Goal: Task Accomplishment & Management: Manage account settings

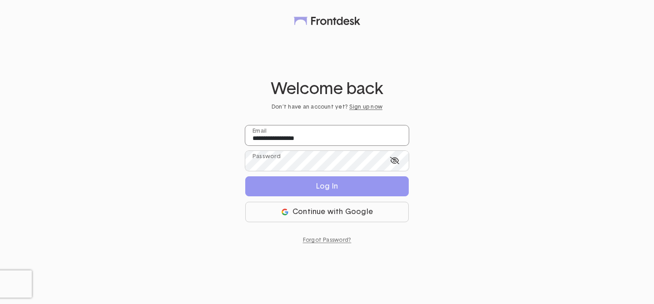
drag, startPoint x: 285, startPoint y: 138, endPoint x: 362, endPoint y: 138, distance: 77.3
click at [362, 138] on input "**********" at bounding box center [327, 135] width 164 height 20
type input "**********"
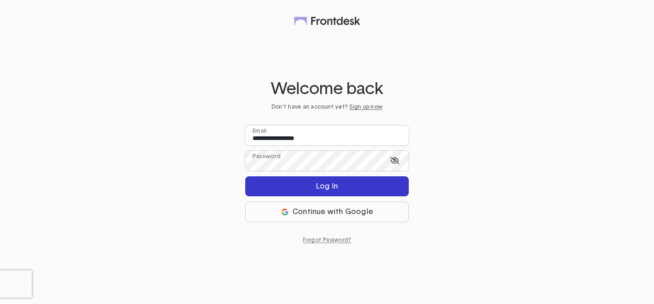
click at [329, 183] on div "Log In" at bounding box center [327, 186] width 22 height 7
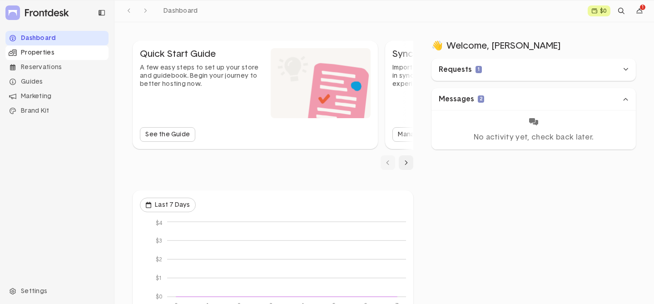
click at [53, 52] on div "Properties" at bounding box center [56, 52] width 103 height 15
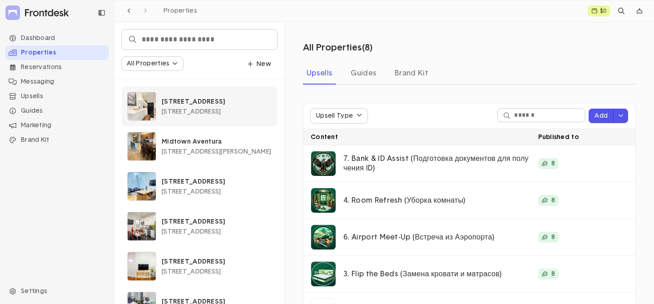
click at [196, 113] on span "[STREET_ADDRESS]" at bounding box center [191, 112] width 59 height 6
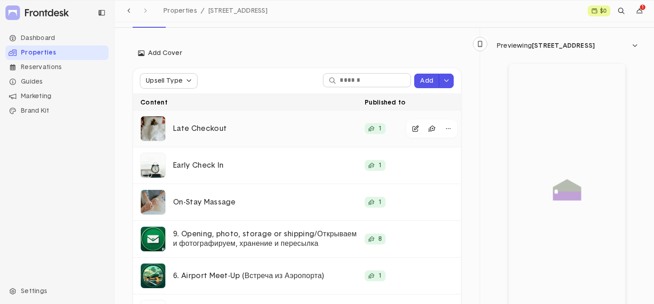
scroll to position [99, 0]
click at [448, 202] on div "button" at bounding box center [448, 201] width 1 height 1
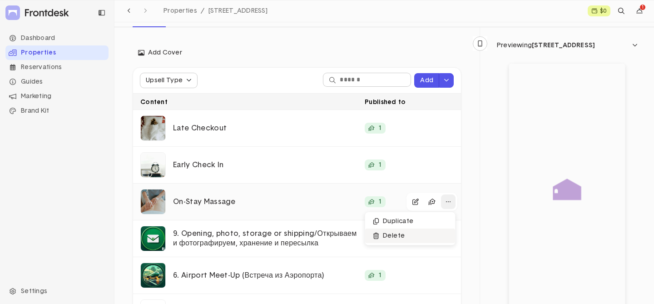
click at [420, 235] on button "Delete" at bounding box center [410, 236] width 90 height 15
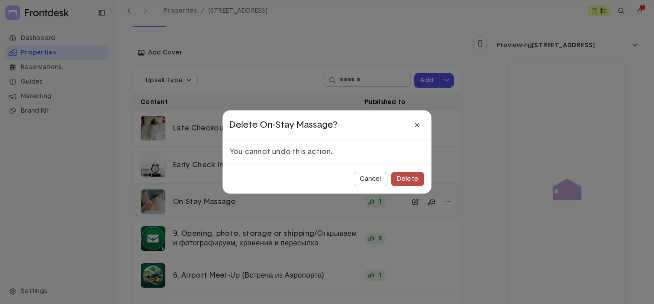
click at [409, 182] on button "Delete" at bounding box center [407, 179] width 33 height 15
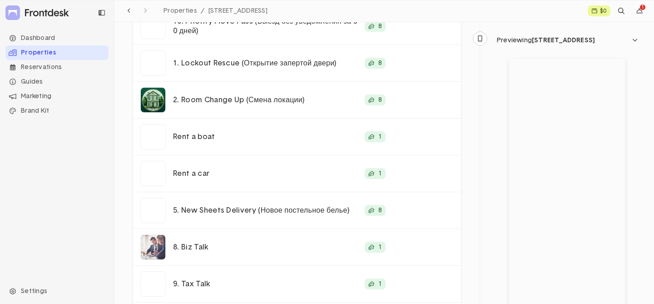
scroll to position [468, 0]
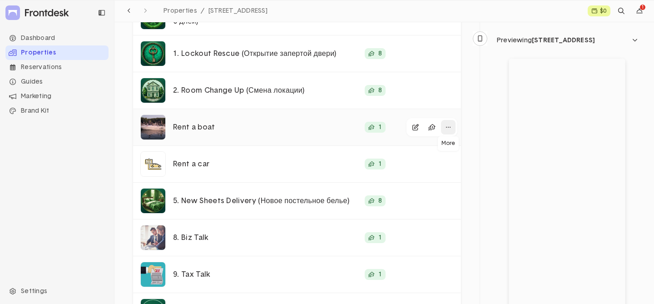
click at [444, 126] on div "button" at bounding box center [448, 127] width 15 height 15
click at [403, 161] on button "Delete" at bounding box center [410, 161] width 90 height 15
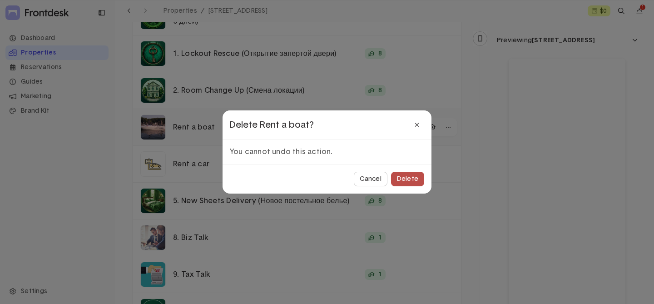
click at [406, 174] on button "Delete" at bounding box center [407, 179] width 33 height 15
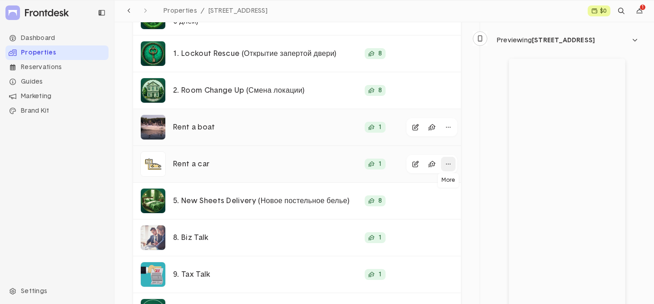
click at [448, 162] on div "button" at bounding box center [448, 164] width 15 height 15
click at [420, 195] on button "Delete" at bounding box center [410, 198] width 90 height 15
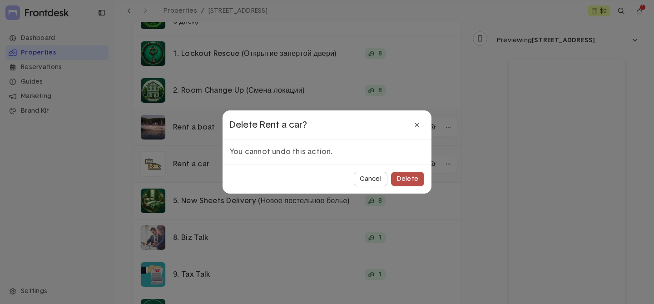
click at [407, 182] on button "Delete" at bounding box center [407, 179] width 33 height 15
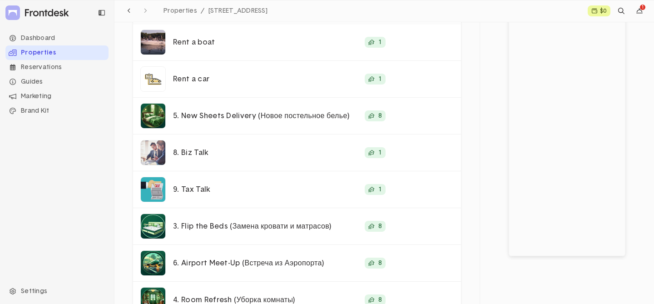
scroll to position [570, 0]
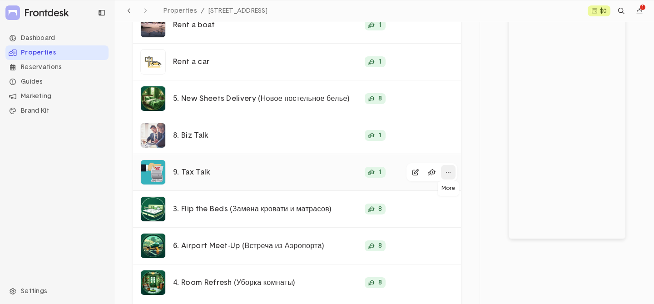
click at [446, 168] on div "button" at bounding box center [448, 172] width 15 height 15
click at [405, 203] on button "Delete" at bounding box center [410, 206] width 90 height 15
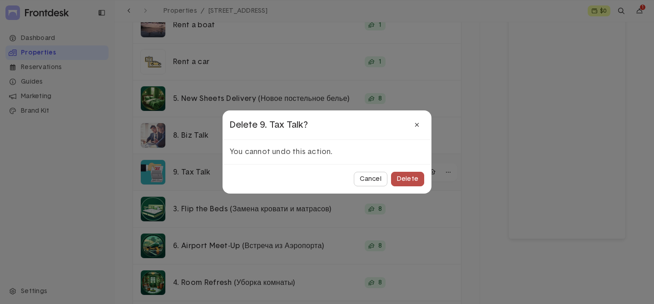
click at [404, 179] on div "Delete" at bounding box center [407, 179] width 21 height 6
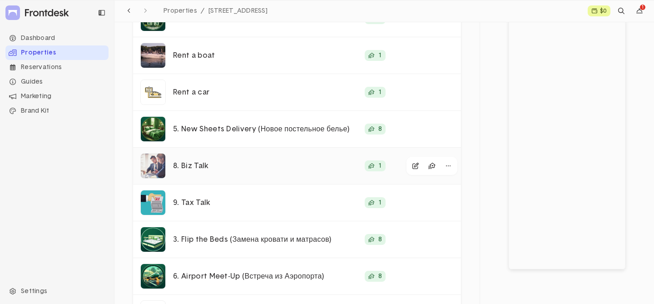
scroll to position [543, 0]
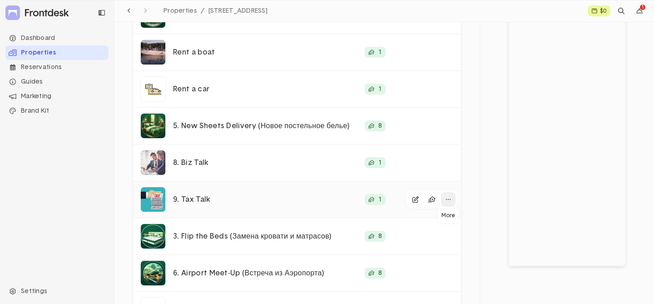
click at [448, 199] on div "button" at bounding box center [448, 199] width 1 height 1
click at [394, 233] on button "Delete" at bounding box center [410, 233] width 90 height 15
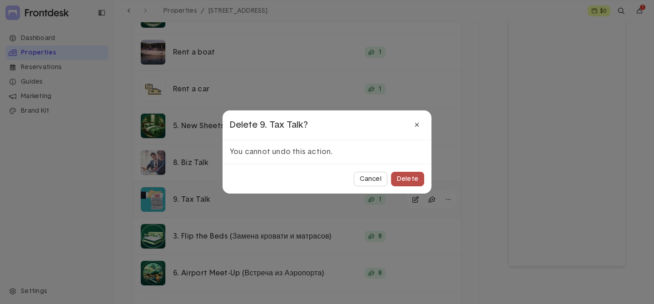
click at [404, 179] on div "Delete" at bounding box center [407, 179] width 21 height 6
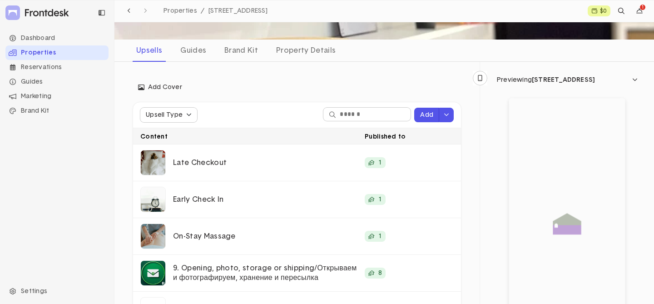
scroll to position [68, 0]
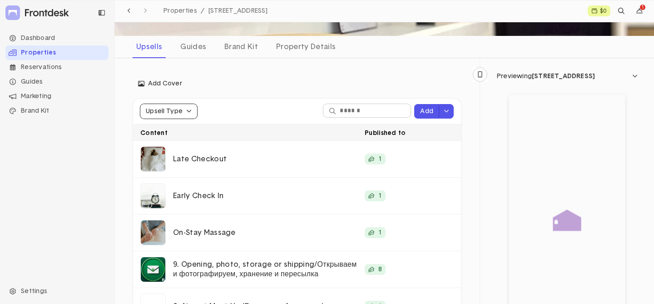
click at [161, 113] on div "Upsell Type" at bounding box center [164, 111] width 37 height 6
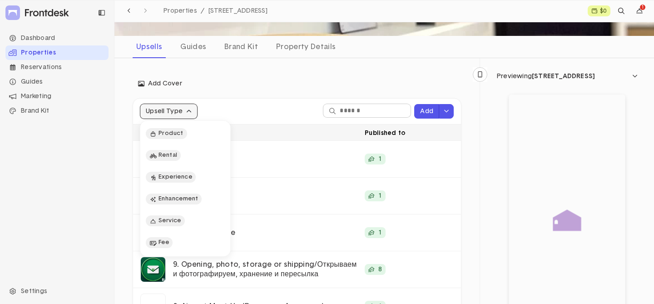
click at [186, 111] on icon "submit" at bounding box center [188, 111] width 5 height 6
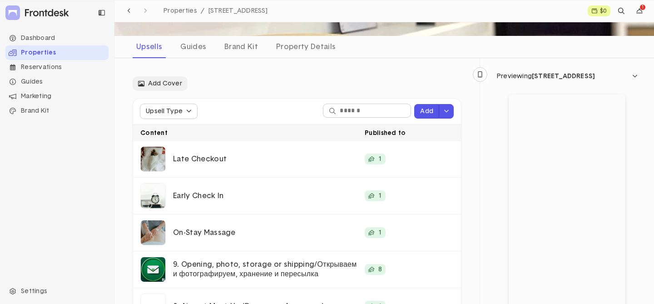
click at [170, 81] on span "Add Cover" at bounding box center [160, 84] width 44 height 8
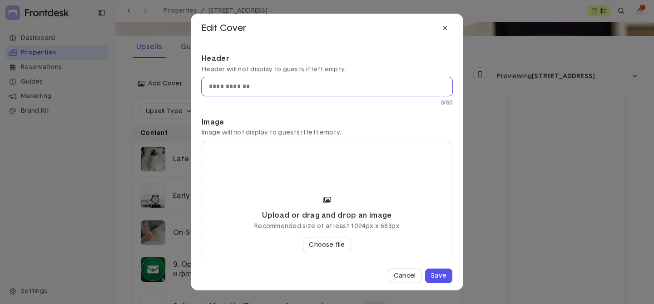
click at [236, 86] on input "text" at bounding box center [327, 86] width 251 height 19
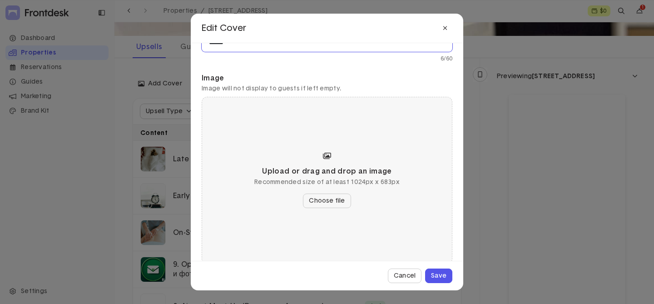
scroll to position [58, 0]
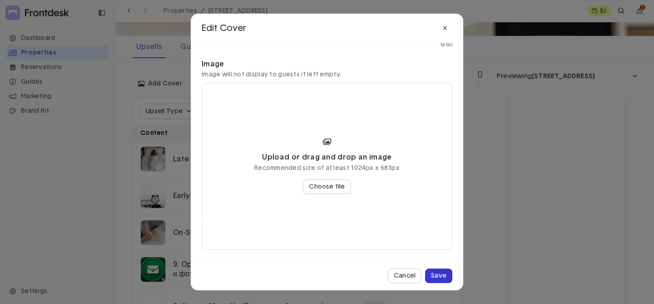
type input "******"
click at [433, 279] on button "Save" at bounding box center [438, 276] width 27 height 15
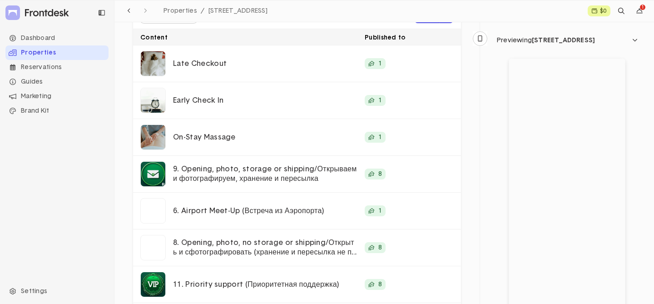
scroll to position [169, 0]
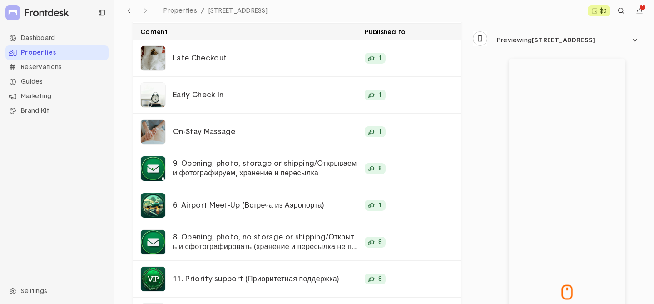
click at [569, 300] on div at bounding box center [567, 185] width 116 height 252
click at [608, 298] on div at bounding box center [567, 185] width 116 height 252
click at [600, 298] on div at bounding box center [567, 185] width 116 height 252
click at [603, 301] on div at bounding box center [567, 185] width 116 height 252
click at [503, 42] on div "Previewing 10 Manhattan Ave" at bounding box center [546, 40] width 98 height 6
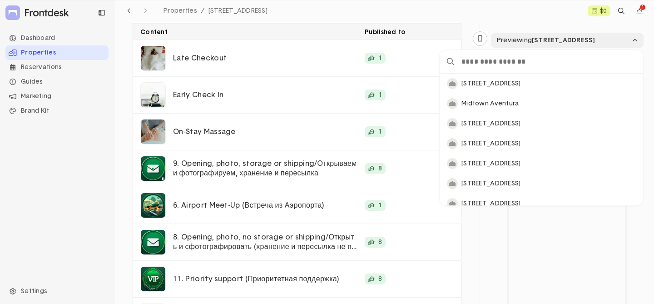
scroll to position [132, 204]
click at [482, 106] on p "Midtown Aventura" at bounding box center [544, 104] width 164 height 8
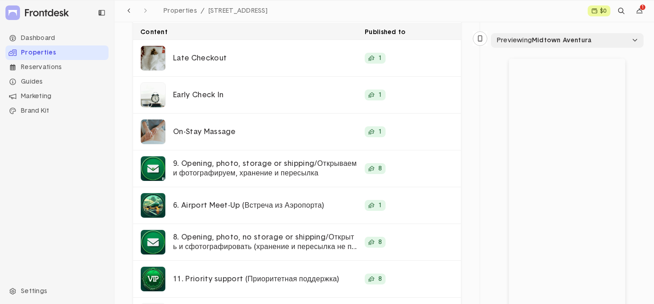
click at [564, 41] on span "Midtown Aventura" at bounding box center [562, 40] width 60 height 6
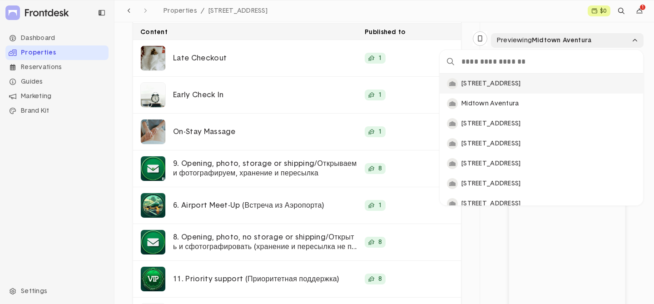
click at [509, 80] on p "10 Manhattan Ave" at bounding box center [544, 84] width 164 height 8
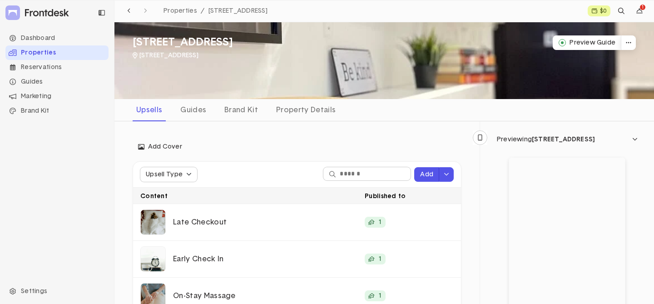
scroll to position [0, 0]
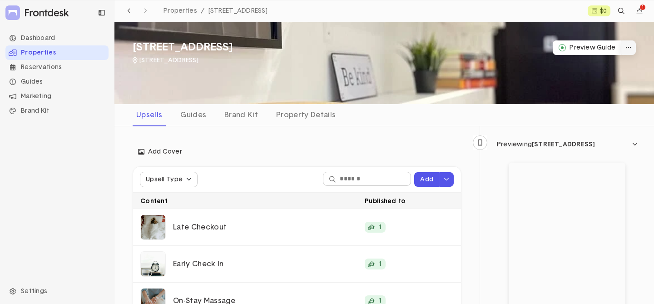
click at [626, 50] on icon "dropdown trigger" at bounding box center [628, 48] width 5 height 6
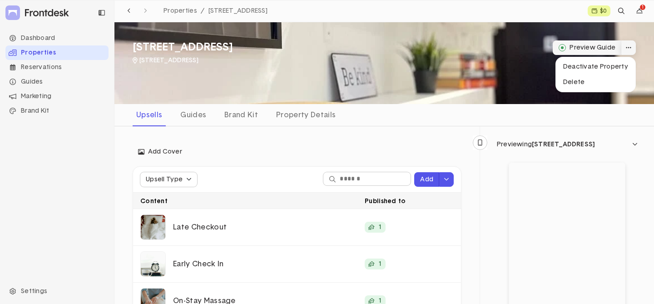
click at [583, 44] on button "Preview Guide" at bounding box center [587, 47] width 69 height 15
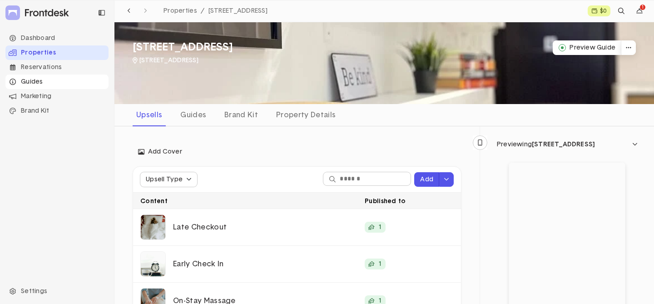
click at [39, 86] on div "Guides" at bounding box center [56, 82] width 103 height 15
click at [39, 98] on li "Property Info" at bounding box center [62, 96] width 92 height 15
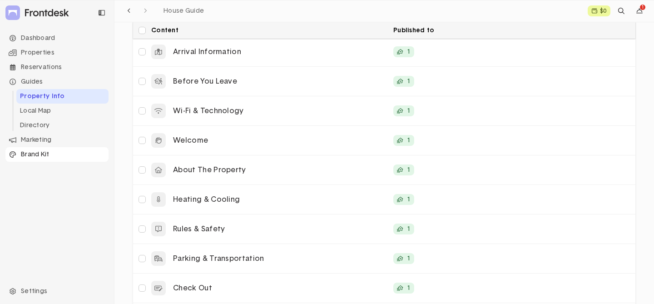
scroll to position [667, 0]
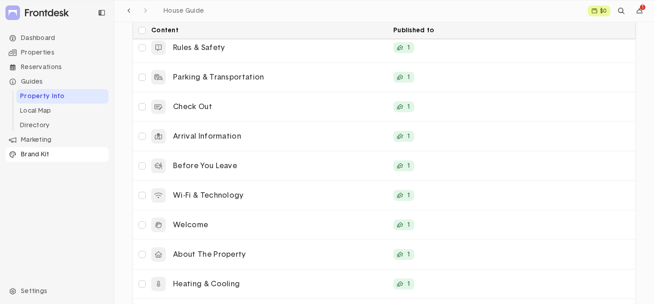
click at [38, 154] on div "Brand Kit" at bounding box center [56, 154] width 103 height 15
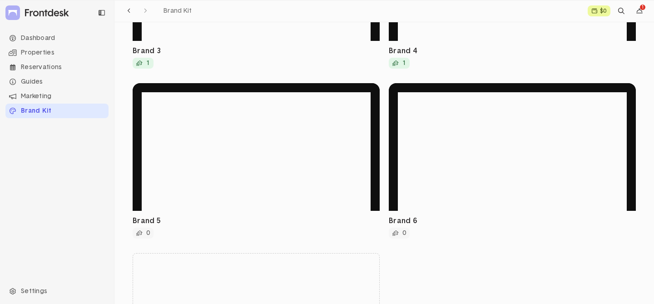
scroll to position [493, 0]
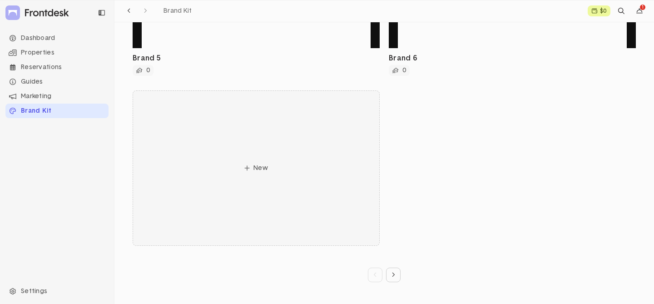
click at [272, 165] on button "New" at bounding box center [256, 167] width 247 height 155
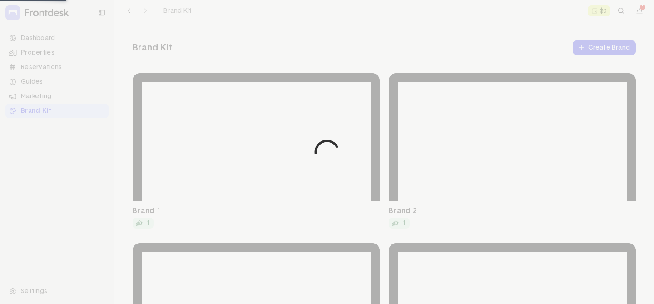
select select "***"
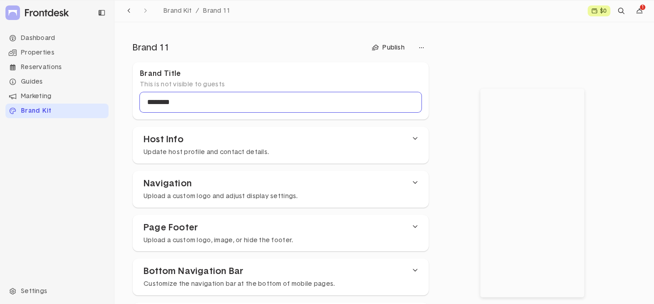
click at [198, 102] on input "********" at bounding box center [281, 102] width 282 height 20
type input "***"
click at [209, 145] on div "**********" at bounding box center [327, 244] width 654 height 489
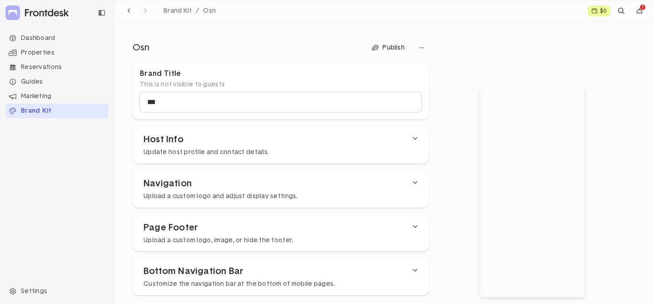
click at [408, 142] on div "Host Info Update host profile and contact details." at bounding box center [282, 145] width 276 height 22
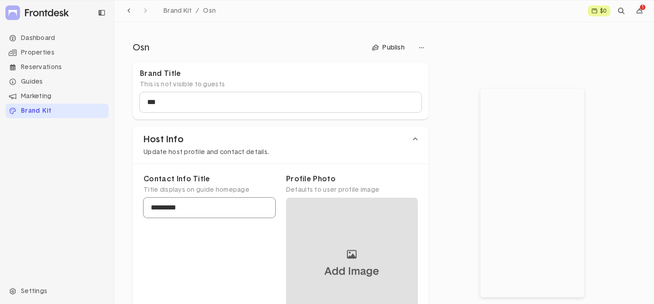
scroll to position [54, 0]
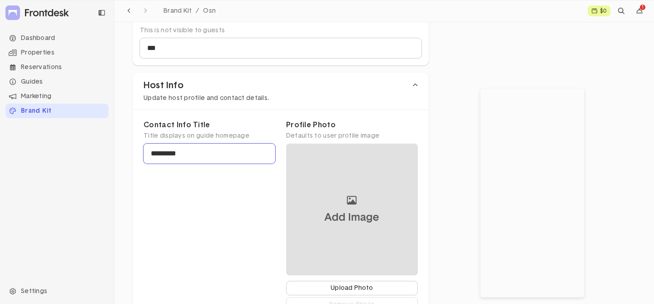
click at [165, 152] on input "*********" at bounding box center [210, 154] width 132 height 20
click at [193, 154] on input "*********" at bounding box center [210, 154] width 132 height 20
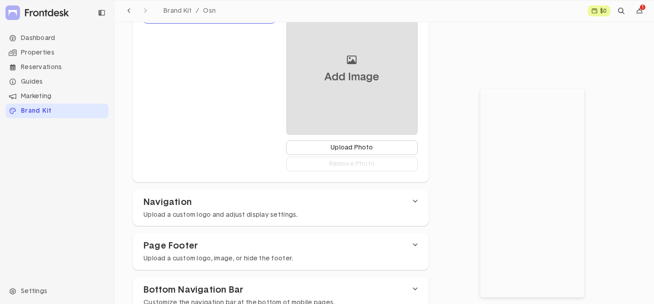
scroll to position [210, 0]
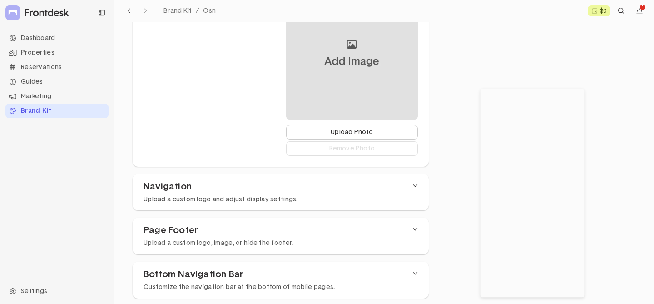
click at [185, 197] on h5 "Upload a custom logo and adjust display settings." at bounding box center [221, 200] width 154 height 8
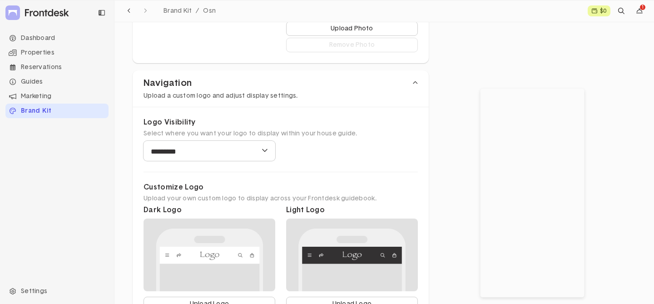
scroll to position [333, 0]
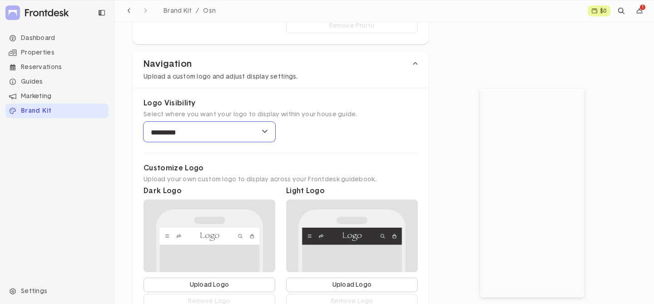
click at [178, 130] on select "**********" at bounding box center [210, 132] width 132 height 20
click at [144, 122] on select "**********" at bounding box center [210, 132] width 132 height 20
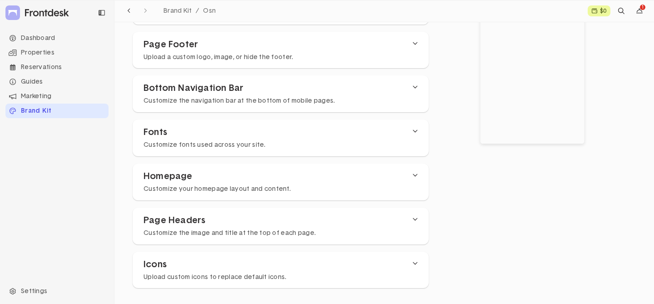
scroll to position [630, 0]
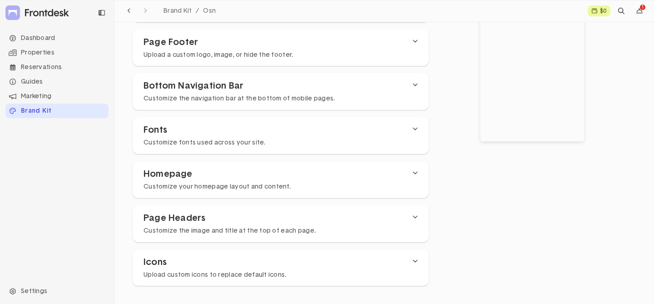
click at [174, 56] on h5 "Upload a custom logo, image, or hide the footer." at bounding box center [219, 55] width 150 height 8
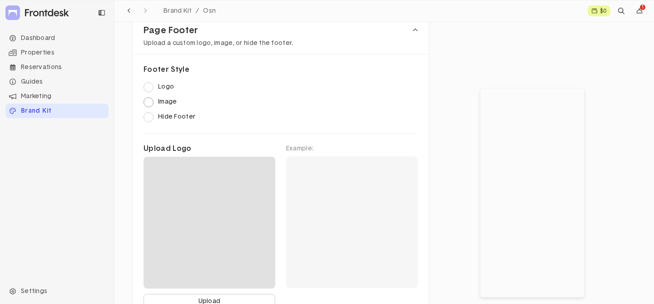
scroll to position [645, 0]
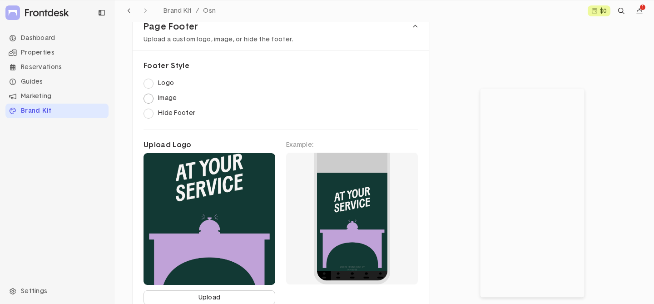
click at [161, 95] on label "Image" at bounding box center [281, 99] width 274 height 10
click at [160, 114] on label "Hide Footer" at bounding box center [281, 114] width 274 height 10
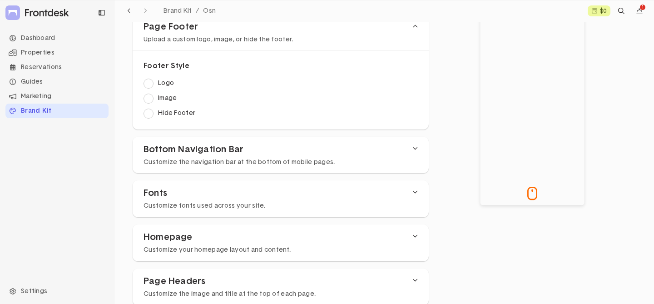
click at [493, 143] on div at bounding box center [532, 100] width 104 height 209
click at [169, 97] on label "Image" at bounding box center [281, 99] width 274 height 10
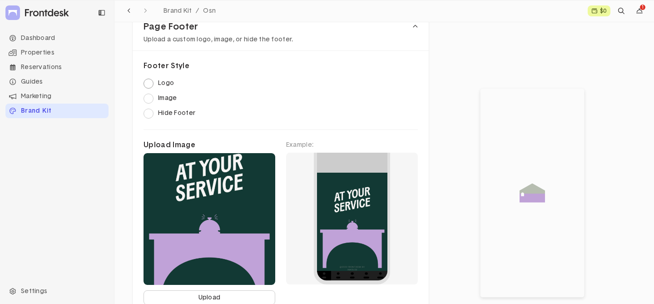
click at [162, 80] on label "Logo" at bounding box center [281, 84] width 274 height 10
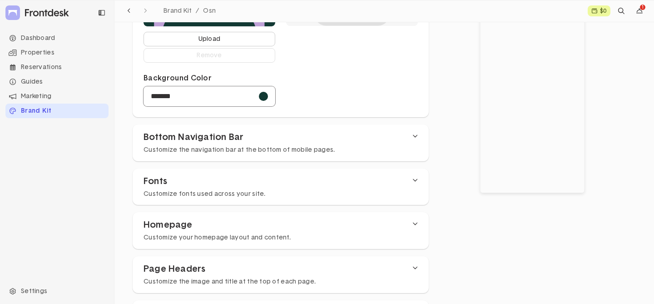
scroll to position [919, 0]
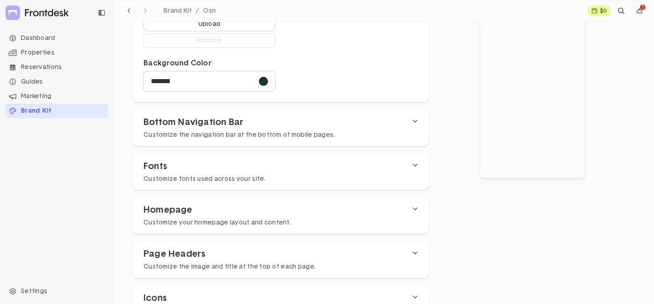
click at [259, 125] on h3 "Bottom Navigation Bar" at bounding box center [240, 122] width 192 height 11
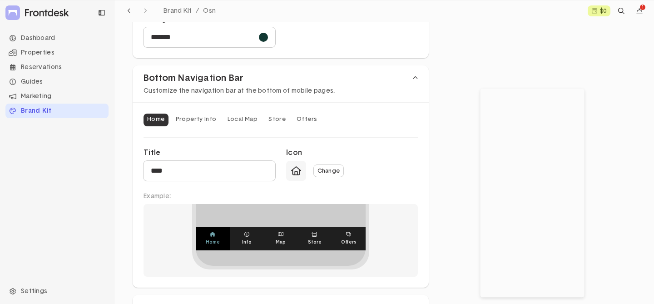
scroll to position [966, 0]
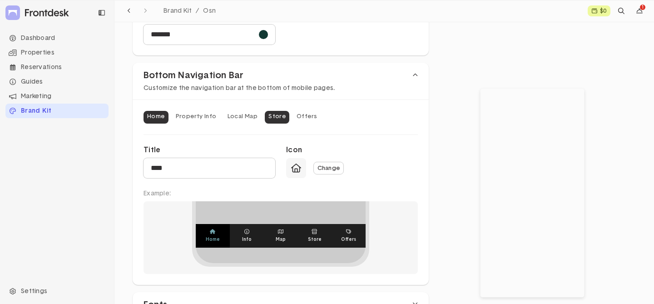
click at [274, 114] on button "Store" at bounding box center [277, 117] width 25 height 13
click at [293, 116] on button "Offers" at bounding box center [307, 117] width 28 height 13
click at [268, 116] on button "Store" at bounding box center [277, 117] width 25 height 13
click at [243, 114] on button "Local Map" at bounding box center [243, 117] width 38 height 13
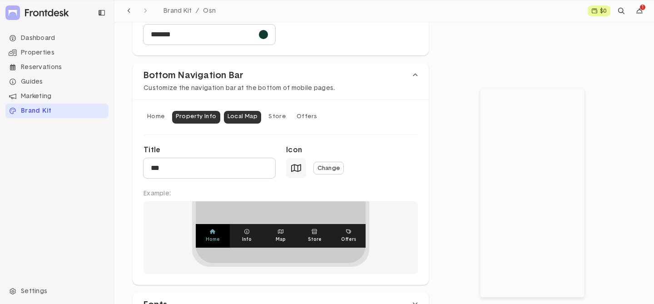
click at [198, 114] on button "Property Info" at bounding box center [196, 117] width 48 height 13
type input "****"
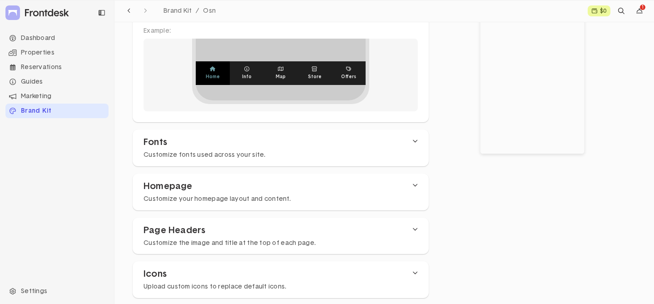
scroll to position [1141, 0]
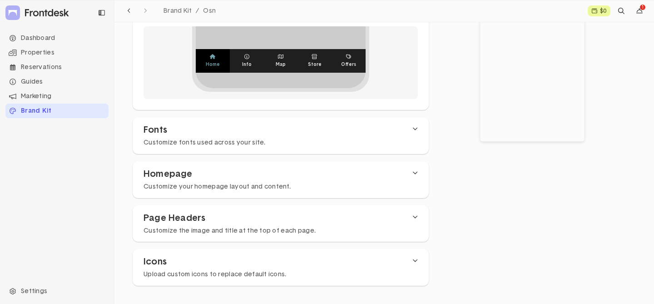
click at [209, 146] on div "Fonts Customize fonts used across your site." at bounding box center [281, 135] width 296 height 37
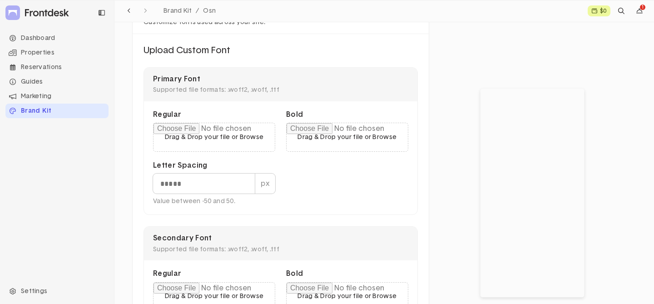
scroll to position [1263, 0]
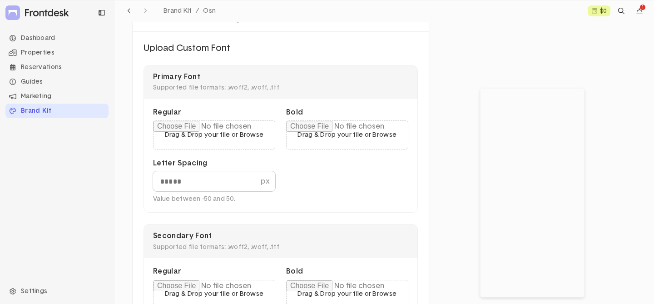
drag, startPoint x: 224, startPoint y: 136, endPoint x: 339, endPoint y: 188, distance: 126.1
click at [338, 191] on div "Regular Drag & Drop your file or Browse Bold Drag & Drop your file or Browse Le…" at bounding box center [281, 156] width 274 height 114
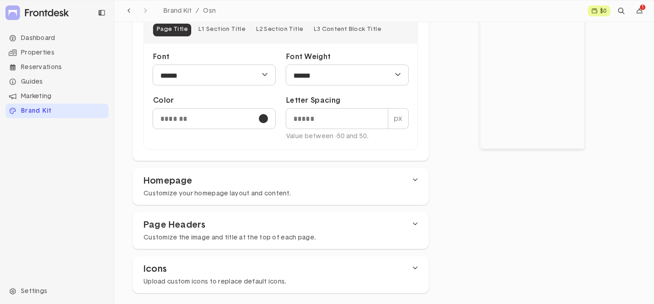
scroll to position [1660, 0]
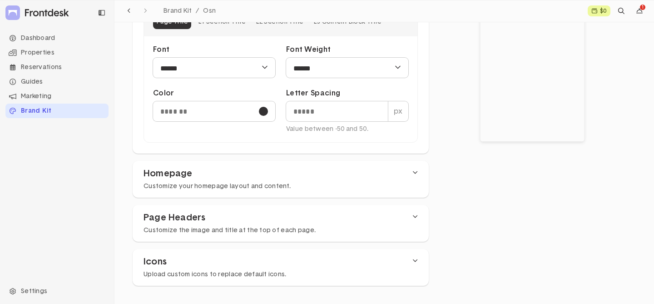
click at [214, 175] on h3 "Homepage" at bounding box center [217, 173] width 147 height 11
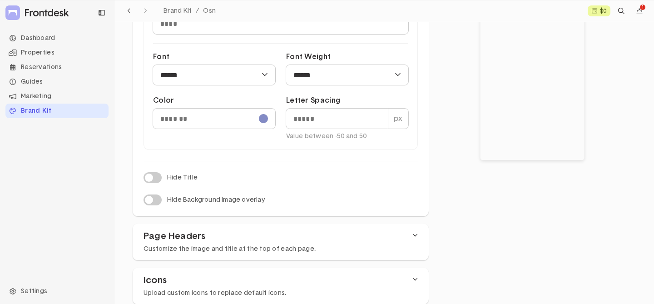
scroll to position [2176, 0]
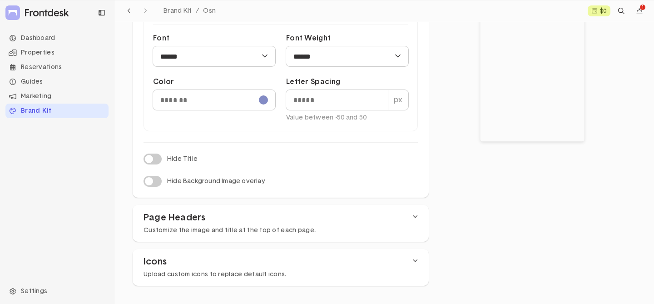
click at [166, 214] on h3 "Page Headers" at bounding box center [230, 217] width 172 height 11
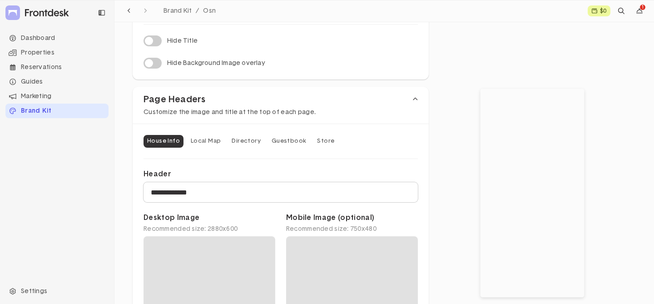
scroll to position [2295, 0]
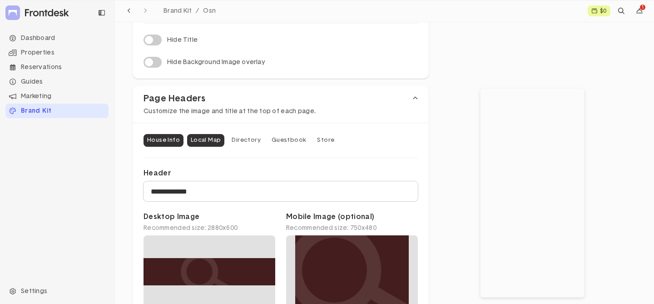
click at [207, 145] on button "Local Map" at bounding box center [206, 140] width 38 height 13
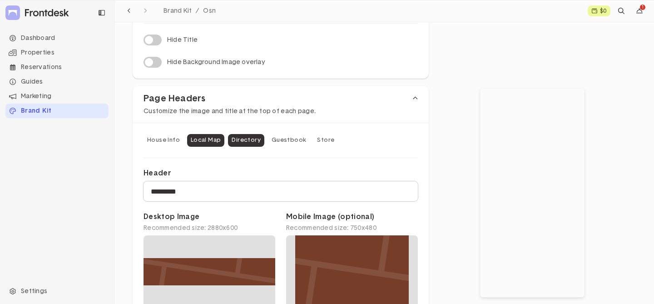
click at [240, 140] on button "Directory" at bounding box center [246, 140] width 36 height 13
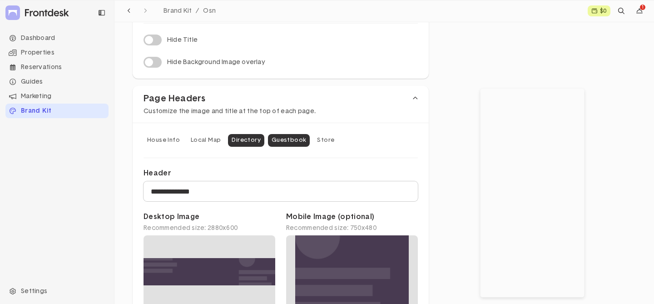
click at [287, 139] on button "Guestbook" at bounding box center [289, 140] width 42 height 13
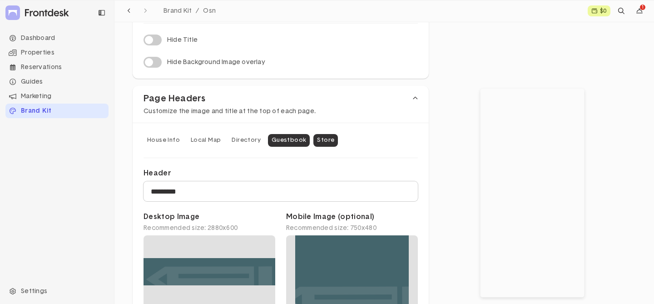
click at [316, 139] on button "Store" at bounding box center [326, 140] width 25 height 13
type input "**********"
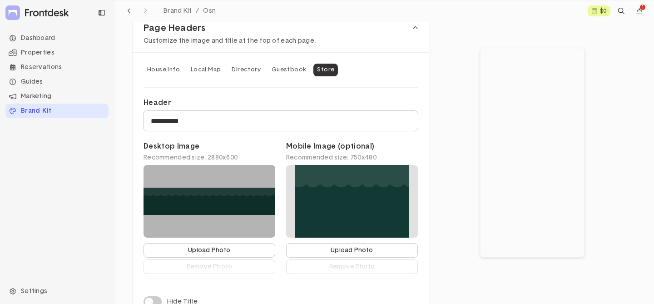
scroll to position [2339, 0]
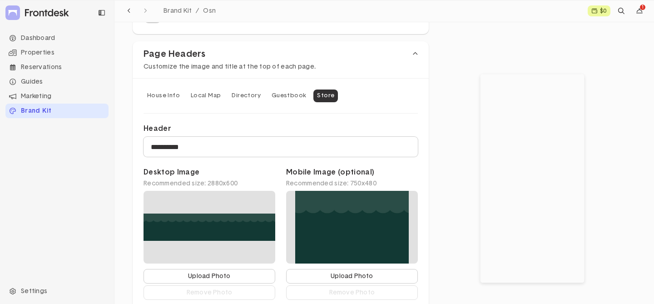
click at [314, 95] on button "Store" at bounding box center [326, 96] width 25 height 13
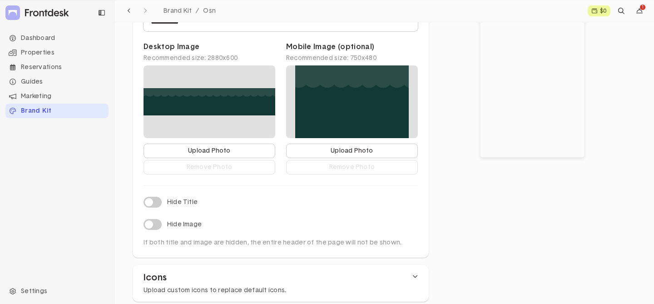
scroll to position [2481, 0]
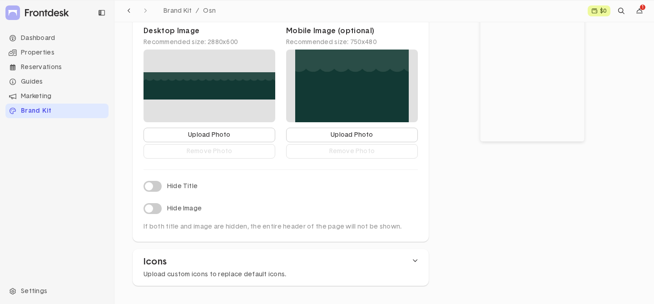
click at [170, 258] on h3 "Icons" at bounding box center [215, 261] width 143 height 11
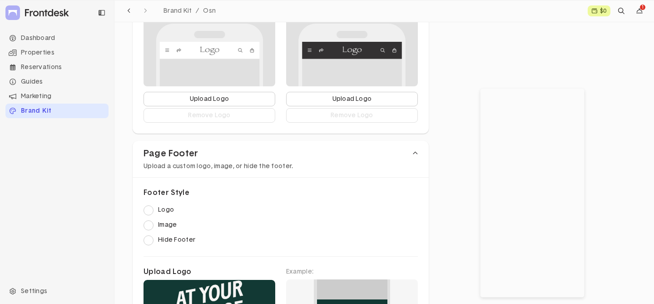
scroll to position [0, 0]
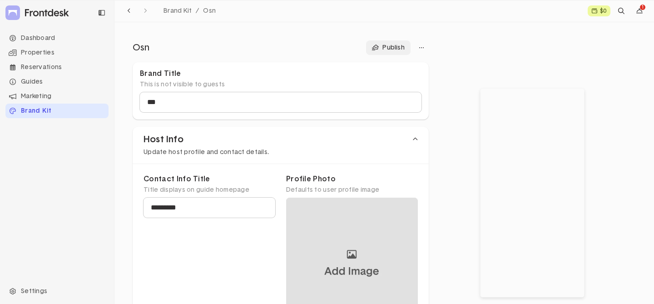
click at [387, 48] on button "Publish" at bounding box center [388, 47] width 45 height 15
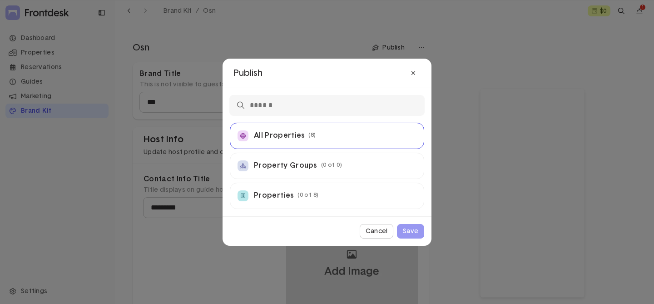
click at [248, 133] on div at bounding box center [243, 135] width 11 height 11
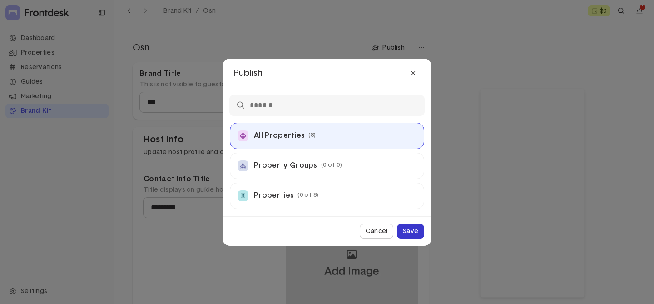
click at [411, 235] on button "Save" at bounding box center [410, 231] width 27 height 15
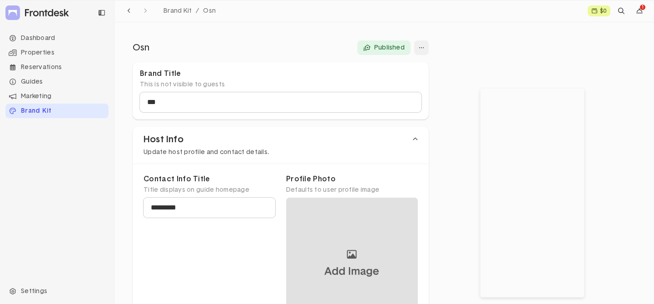
click at [421, 43] on div "button" at bounding box center [421, 47] width 15 height 15
click at [379, 67] on button "Publish" at bounding box center [384, 65] width 90 height 15
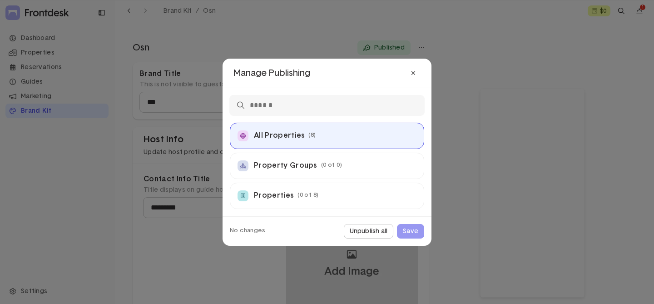
click at [329, 134] on div "All Properties (8)" at bounding box center [327, 135] width 179 height 11
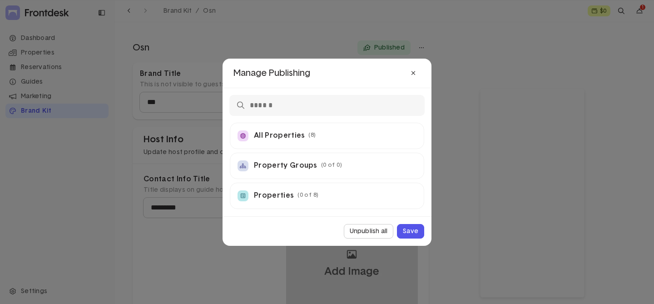
click at [357, 115] on div "All Properties (8) Property Groups (0 of 0) Properties (0 of 8) 10 Manhattan Av…" at bounding box center [327, 152] width 209 height 128
click at [346, 136] on div "All Properties (8)" at bounding box center [327, 135] width 179 height 11
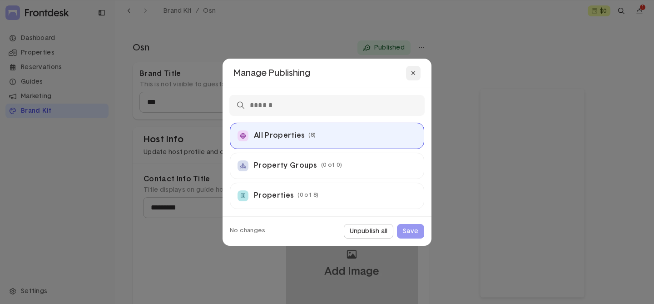
click at [413, 74] on icon at bounding box center [413, 73] width 5 height 6
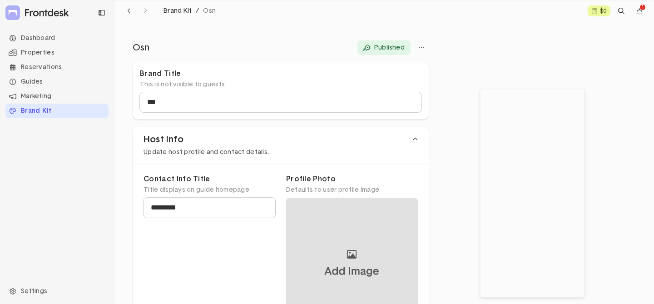
click at [169, 12] on span "Brand Kit" at bounding box center [178, 11] width 29 height 6
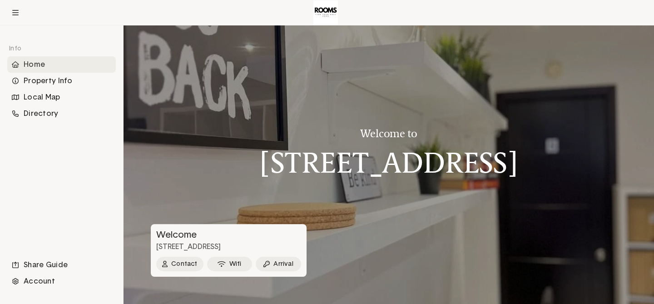
click at [345, 168] on h1 "10 Manhattan Ave" at bounding box center [389, 163] width 258 height 32
click at [426, 147] on h1 "10 Manhattan Ave" at bounding box center [389, 163] width 258 height 32
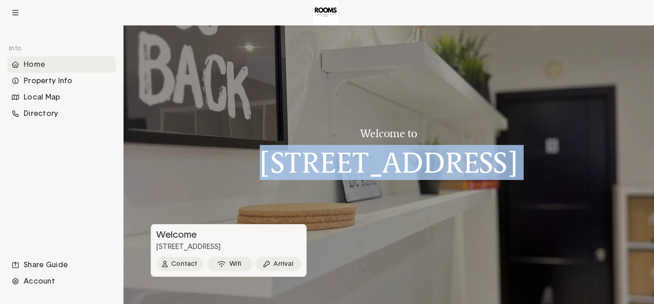
click at [426, 147] on h1 "[STREET_ADDRESS]" at bounding box center [389, 163] width 258 height 32
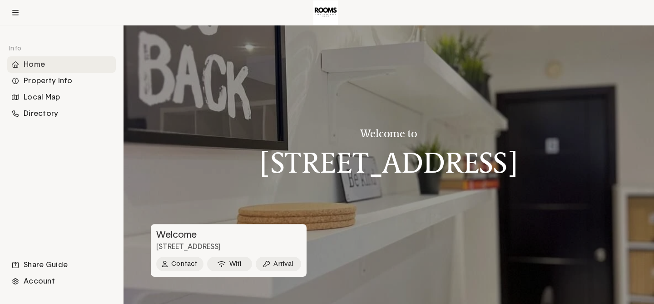
click at [417, 128] on h3 "Welcome to" at bounding box center [389, 134] width 258 height 12
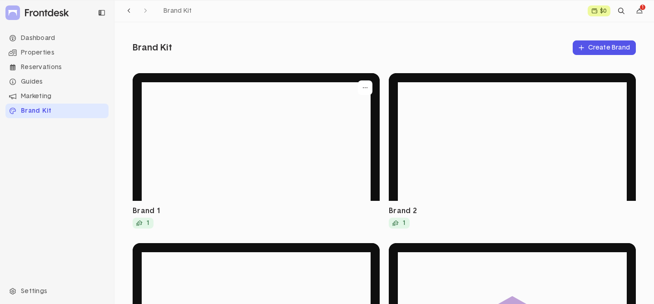
click at [198, 145] on div at bounding box center [256, 137] width 247 height 128
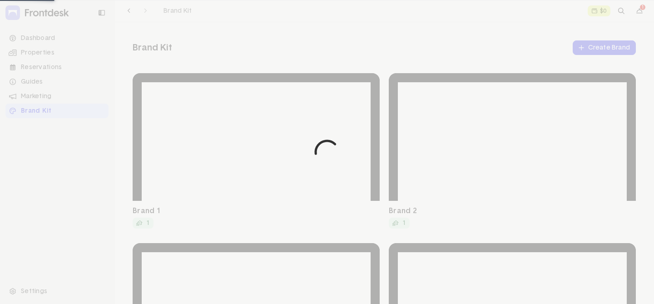
select select "***"
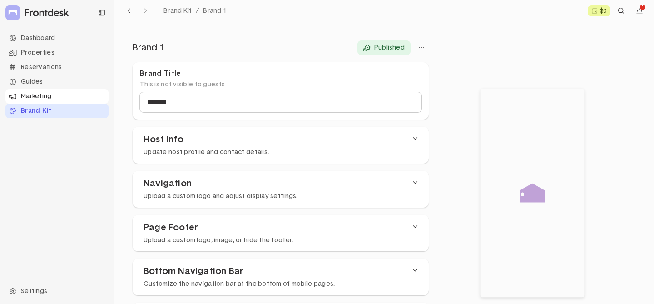
click at [34, 94] on div "Marketing" at bounding box center [56, 96] width 103 height 15
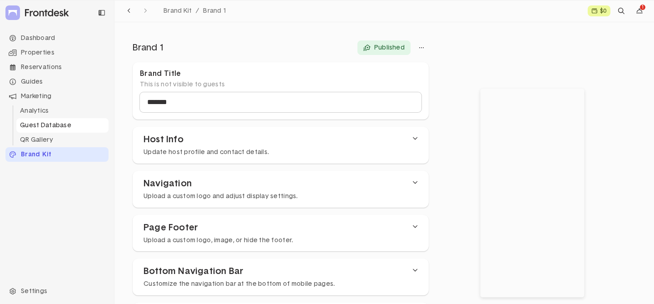
click at [34, 127] on li "Guest Database" at bounding box center [62, 125] width 92 height 15
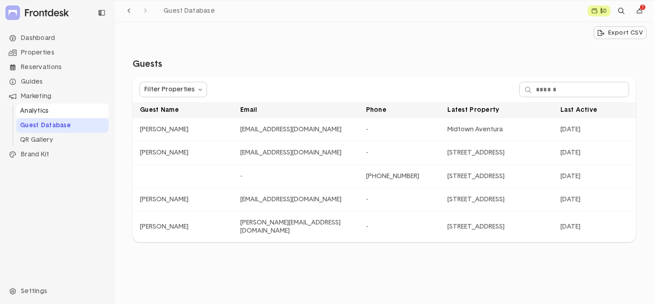
click at [51, 109] on li "Analytics" at bounding box center [62, 111] width 92 height 15
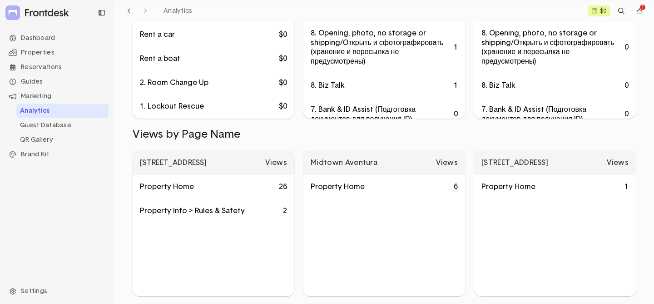
scroll to position [737, 0]
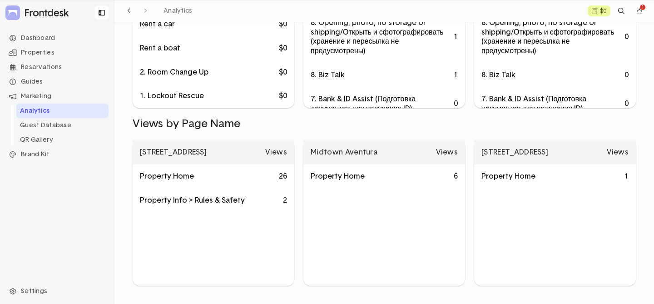
click at [105, 13] on button at bounding box center [102, 13] width 14 height 14
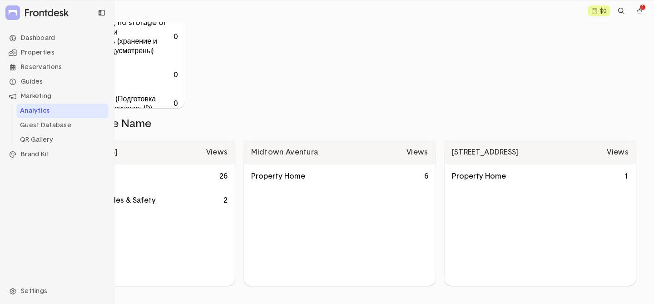
scroll to position [2413, 0]
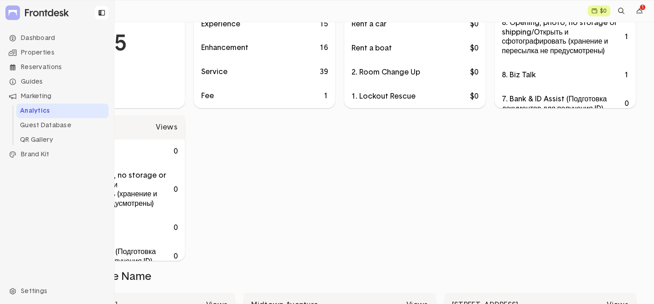
click at [101, 11] on icon at bounding box center [102, 13] width 6 height 6
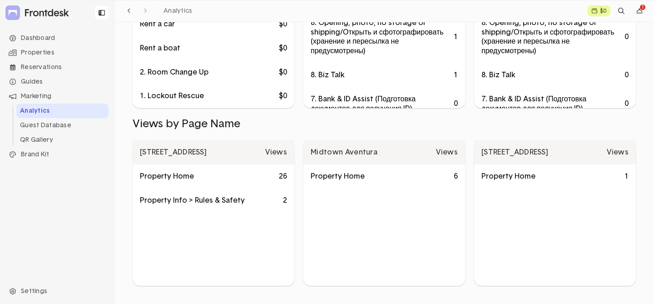
scroll to position [2366, 0]
click at [40, 78] on div "Guides" at bounding box center [56, 82] width 103 height 15
click at [30, 47] on div "Properties" at bounding box center [56, 52] width 103 height 15
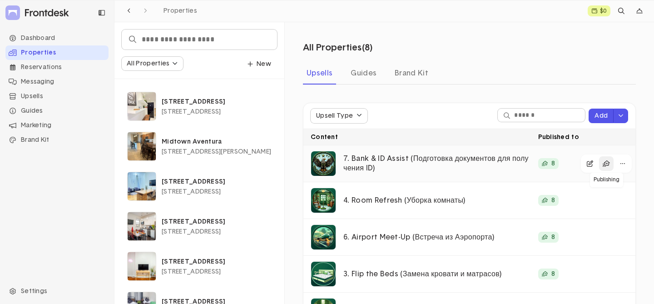
click at [604, 166] on icon at bounding box center [606, 163] width 7 height 6
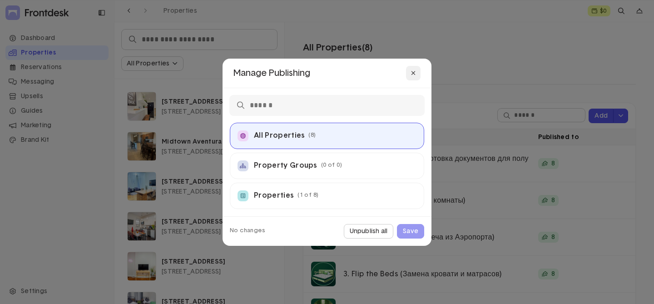
click at [417, 69] on button at bounding box center [413, 73] width 15 height 15
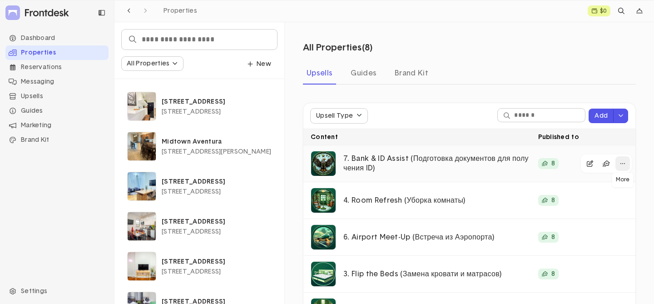
click at [626, 164] on div "button" at bounding box center [623, 163] width 15 height 15
click at [552, 163] on p "8" at bounding box center [554, 163] width 4 height 6
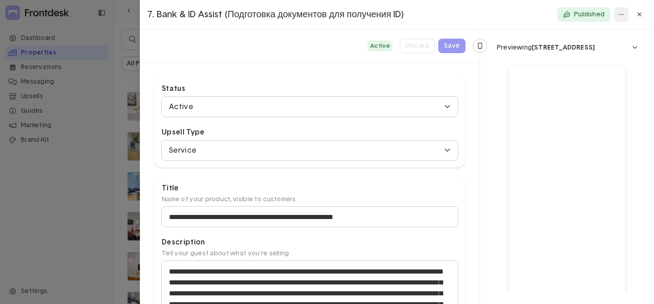
click at [620, 12] on div "button" at bounding box center [621, 14] width 15 height 15
click at [134, 85] on div at bounding box center [327, 152] width 654 height 304
type textarea "**********"
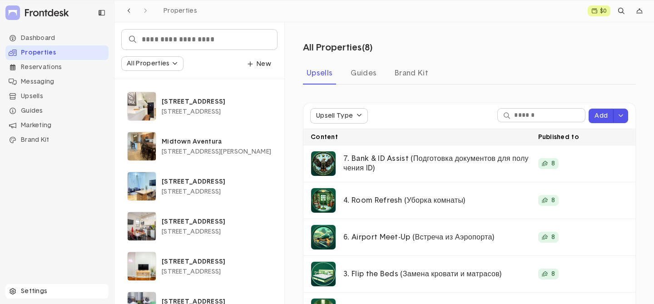
click at [23, 292] on div "Settings" at bounding box center [56, 291] width 103 height 15
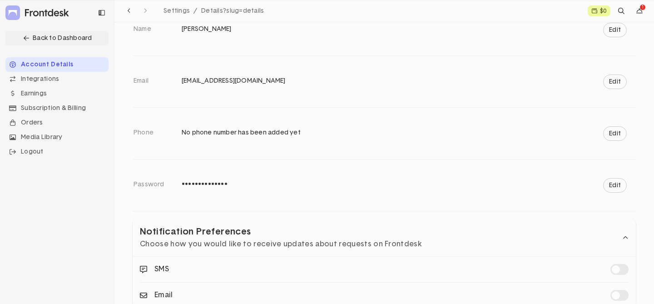
scroll to position [171, 0]
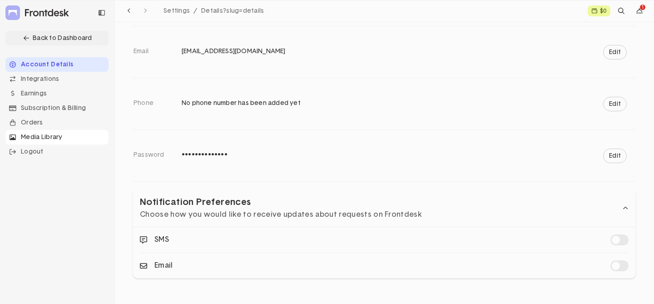
click at [38, 141] on div "Media Library" at bounding box center [56, 137] width 103 height 15
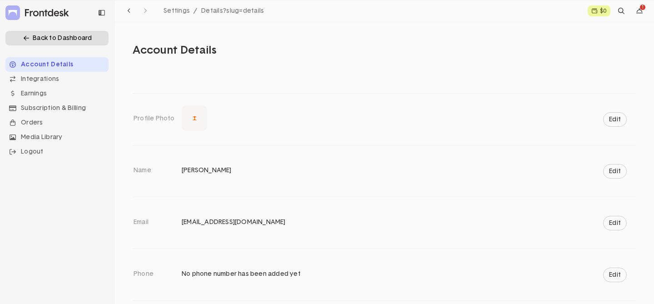
click at [60, 38] on div "Back to Dashboard" at bounding box center [56, 38] width 103 height 15
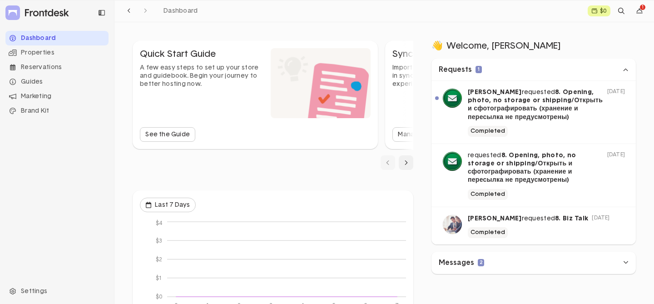
click at [626, 67] on icon "accordion toggler" at bounding box center [625, 69] width 5 height 6
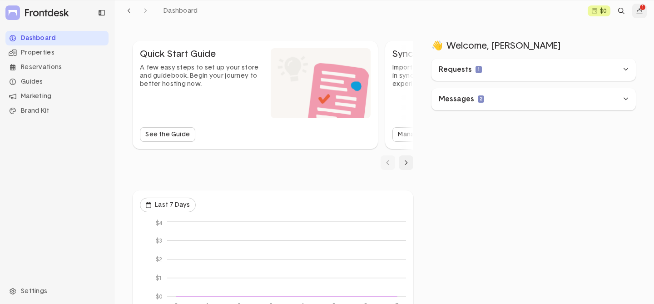
click at [638, 10] on icon "dropdown trigger" at bounding box center [640, 11] width 6 height 5
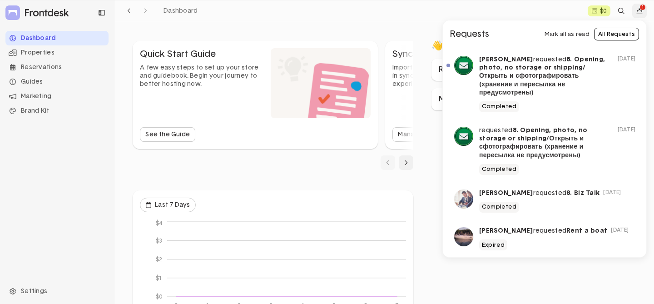
click at [606, 35] on link "All Requests" at bounding box center [616, 34] width 45 height 13
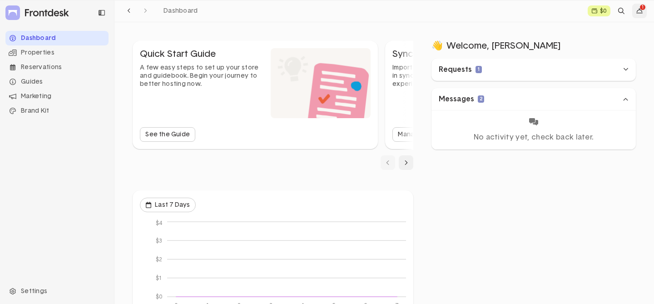
click at [638, 11] on icon "dropdown trigger" at bounding box center [640, 11] width 6 height 6
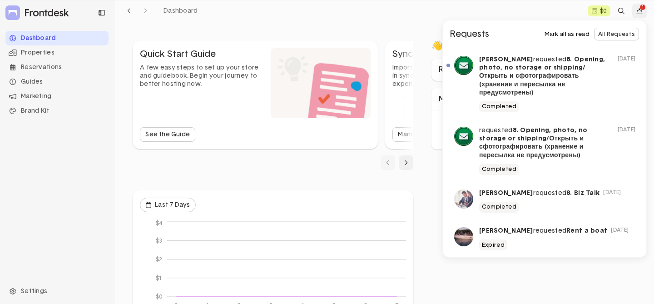
click at [566, 31] on button "Mark all as read" at bounding box center [567, 34] width 45 height 13
click at [639, 14] on icon "dropdown trigger" at bounding box center [640, 11] width 6 height 6
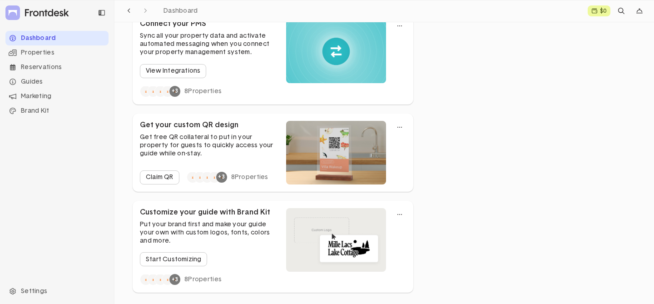
scroll to position [636, 0]
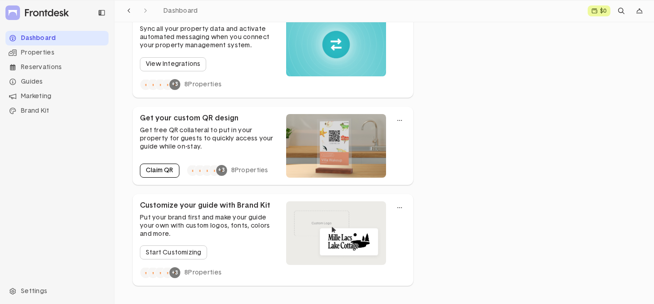
click at [159, 167] on link "Claim QR" at bounding box center [160, 171] width 40 height 14
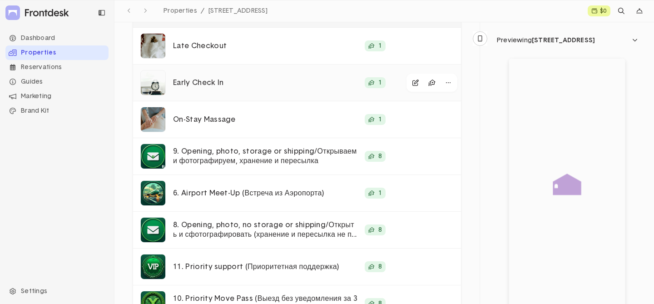
scroll to position [184, 0]
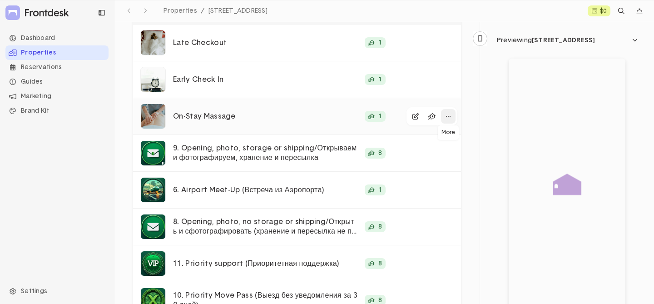
click at [444, 114] on div "button" at bounding box center [448, 116] width 15 height 15
click at [415, 151] on button "Delete" at bounding box center [410, 150] width 90 height 15
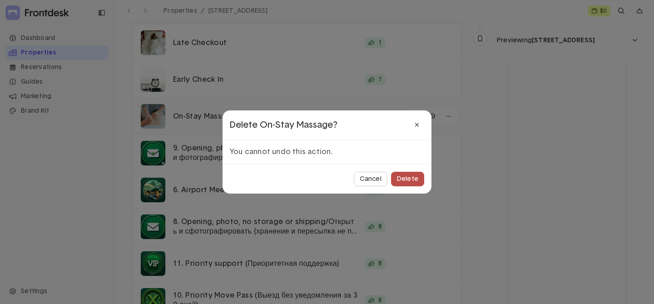
click at [404, 183] on button "Delete" at bounding box center [407, 179] width 33 height 15
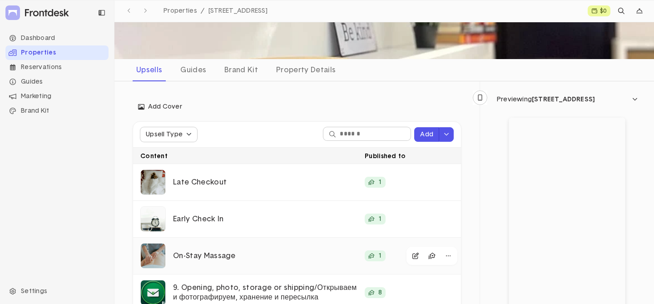
scroll to position [0, 0]
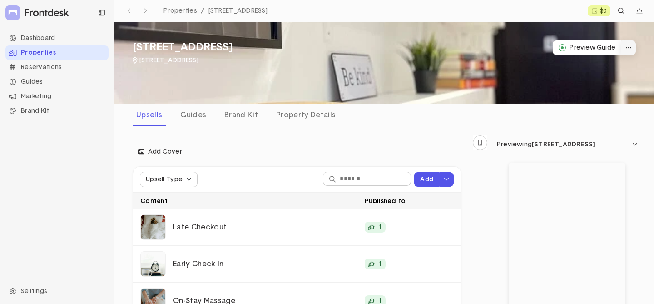
click at [625, 50] on button "dropdown trigger" at bounding box center [629, 47] width 15 height 15
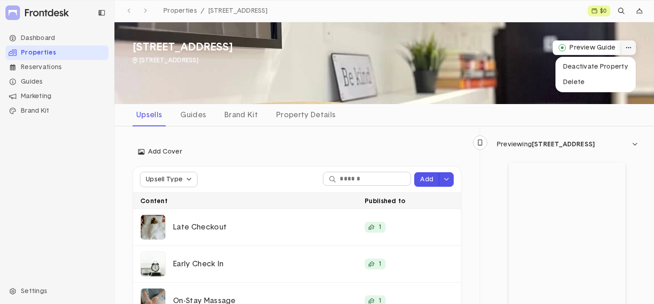
click at [40, 51] on div "Properties" at bounding box center [56, 52] width 103 height 15
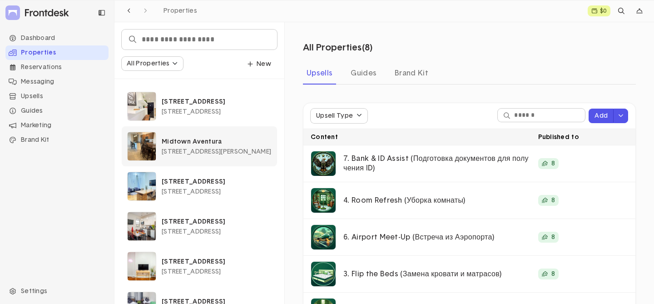
scroll to position [110, 0]
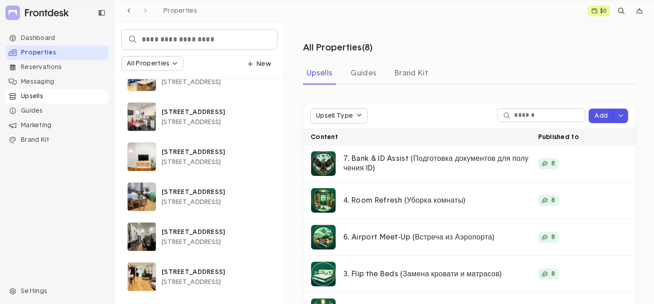
click at [39, 95] on div "Upsells" at bounding box center [56, 96] width 103 height 15
click at [33, 113] on li "Store" at bounding box center [62, 111] width 92 height 15
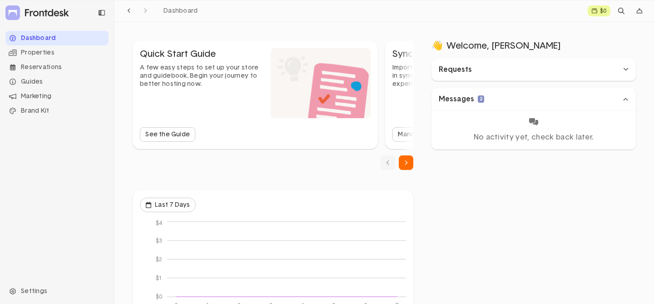
click at [404, 158] on button "Next slide" at bounding box center [406, 162] width 15 height 15
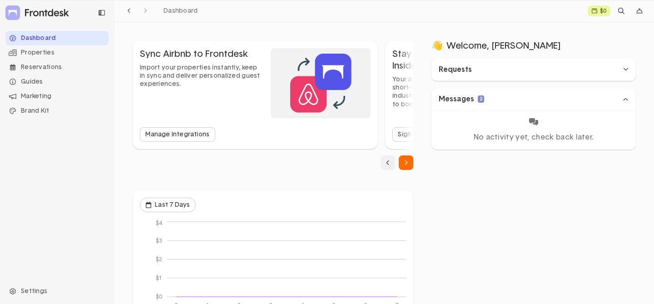
click at [404, 162] on button "Next slide" at bounding box center [406, 162] width 15 height 15
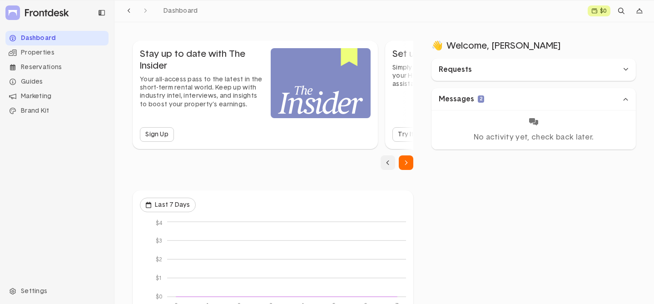
click at [404, 162] on button "Next slide" at bounding box center [406, 162] width 15 height 15
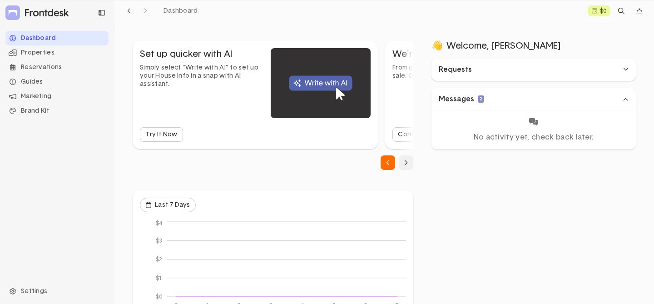
click at [381, 164] on button "Previous slide" at bounding box center [388, 162] width 15 height 15
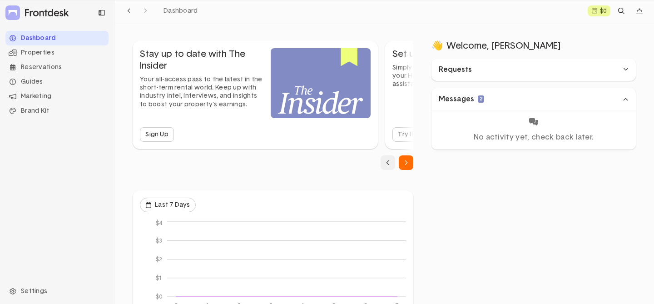
click at [402, 162] on button "Next slide" at bounding box center [406, 162] width 15 height 15
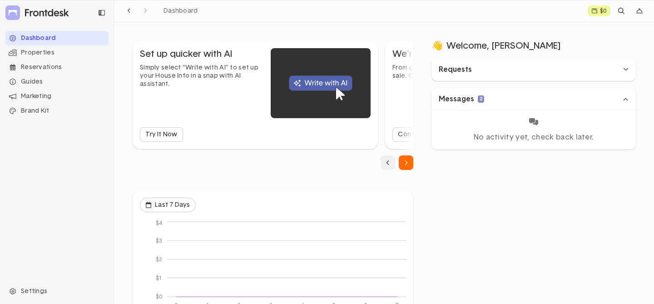
click at [402, 163] on button "Next slide" at bounding box center [406, 162] width 15 height 15
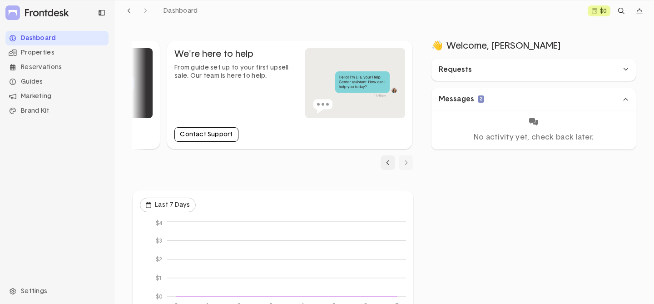
click at [223, 134] on div "Contact Support" at bounding box center [206, 134] width 53 height 6
click at [31, 80] on div "Guides" at bounding box center [56, 82] width 103 height 15
click at [40, 52] on div "Properties" at bounding box center [56, 52] width 103 height 15
